Goal: Register for event/course

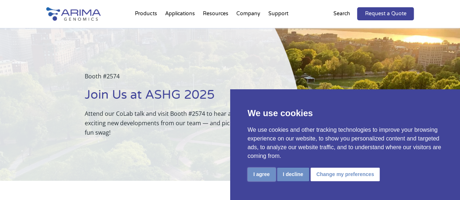
click at [257, 175] on button "I agree" at bounding box center [261, 174] width 28 height 13
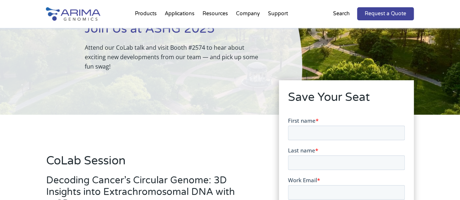
scroll to position [54, 0]
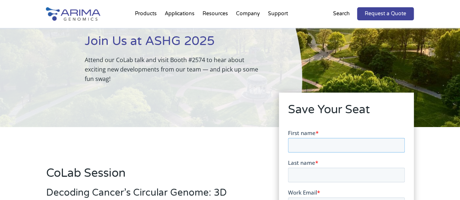
click at [300, 138] on input "First name *" at bounding box center [346, 145] width 117 height 15
type input "[PERSON_NAME]"
click at [313, 172] on input "Last name *" at bounding box center [346, 175] width 117 height 15
type input "[PERSON_NAME]"
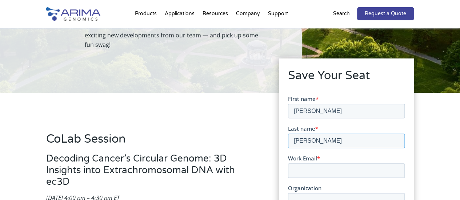
scroll to position [126, 0]
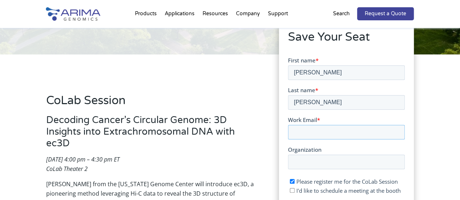
click at [317, 128] on input "Work Email *" at bounding box center [346, 132] width 117 height 15
type input "[EMAIL_ADDRESS][DOMAIN_NAME]"
click at [315, 162] on input "Organization" at bounding box center [346, 162] width 117 height 15
type input "Invenia Group"
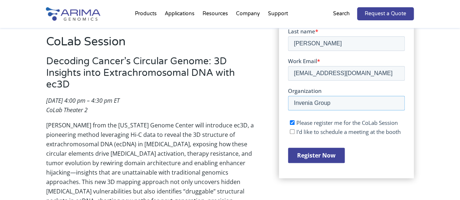
scroll to position [186, 0]
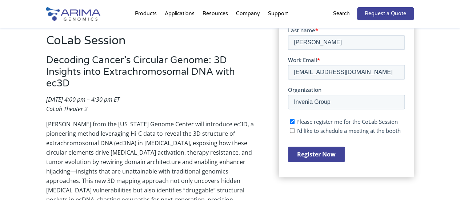
click at [327, 156] on input "Register Now" at bounding box center [316, 154] width 57 height 15
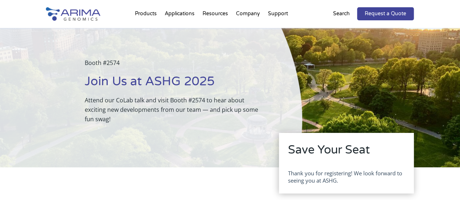
scroll to position [0, 0]
